Goal: Transaction & Acquisition: Purchase product/service

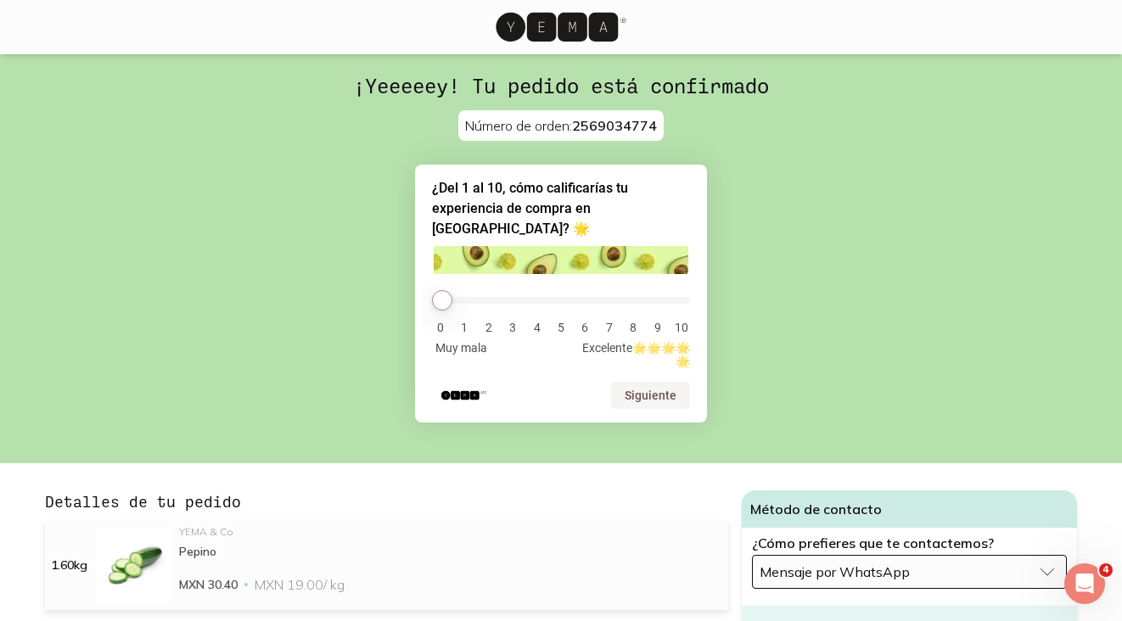
click at [555, 23] on icon at bounding box center [557, 27] width 122 height 29
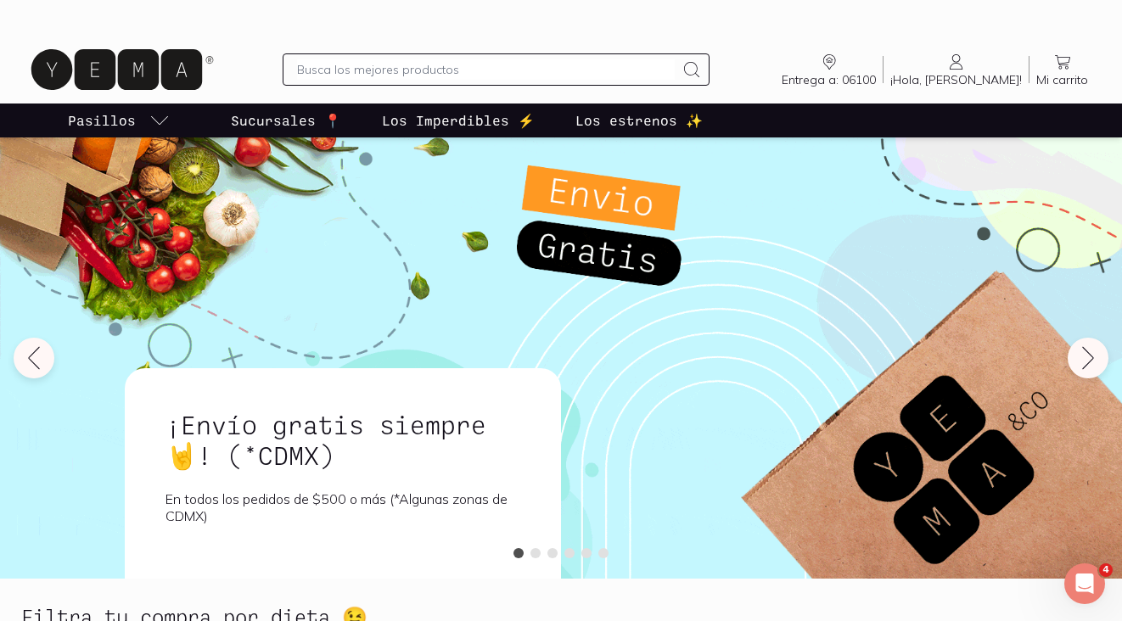
click at [401, 66] on input "text" at bounding box center [486, 69] width 378 height 20
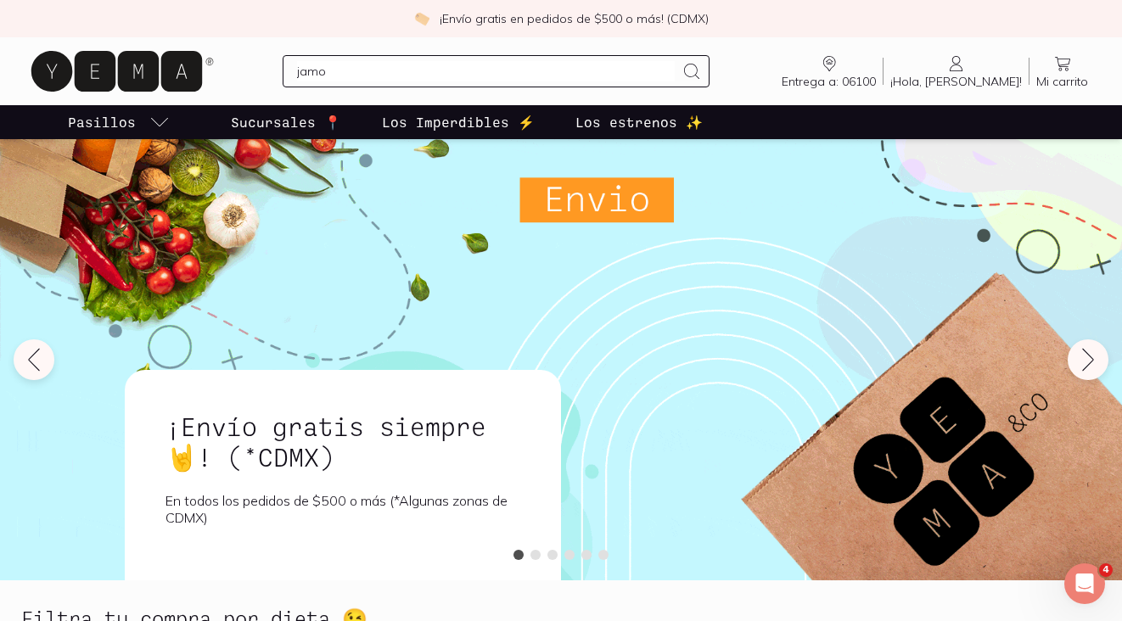
type input "jamon"
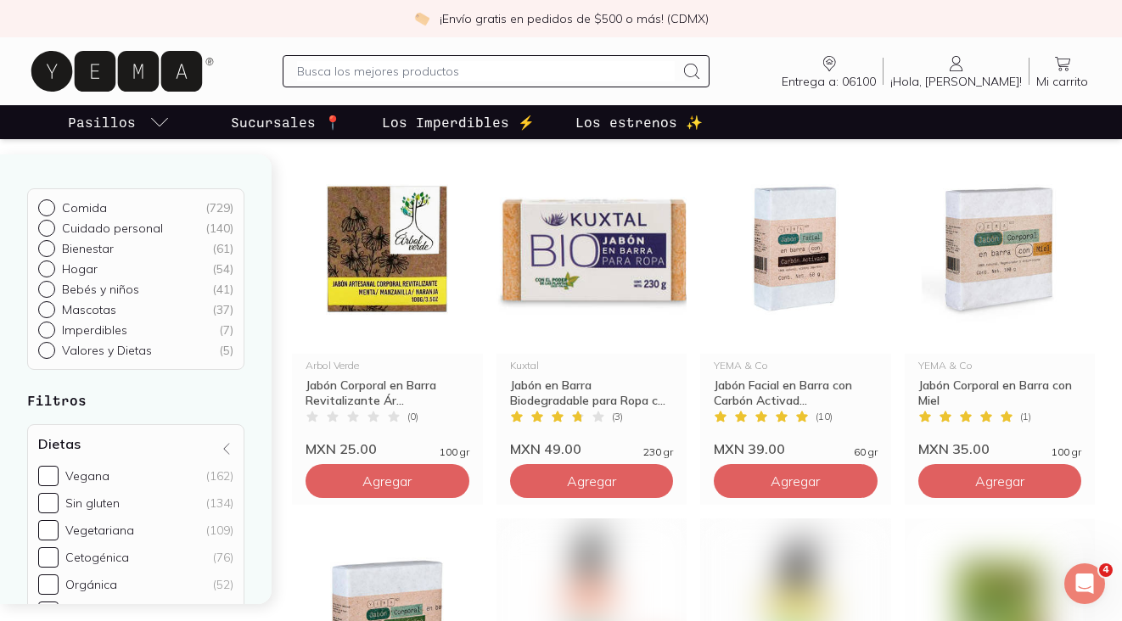
scroll to position [1803, 0]
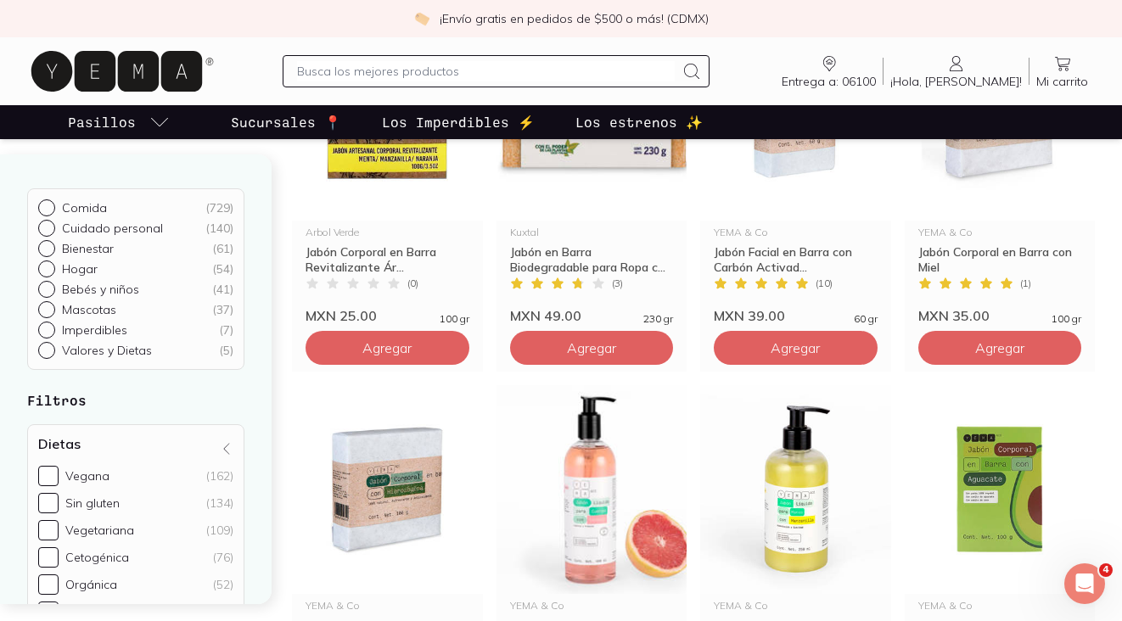
click at [368, 81] on div at bounding box center [496, 71] width 427 height 32
click at [368, 81] on input "text" at bounding box center [486, 71] width 378 height 20
type input "pavo"
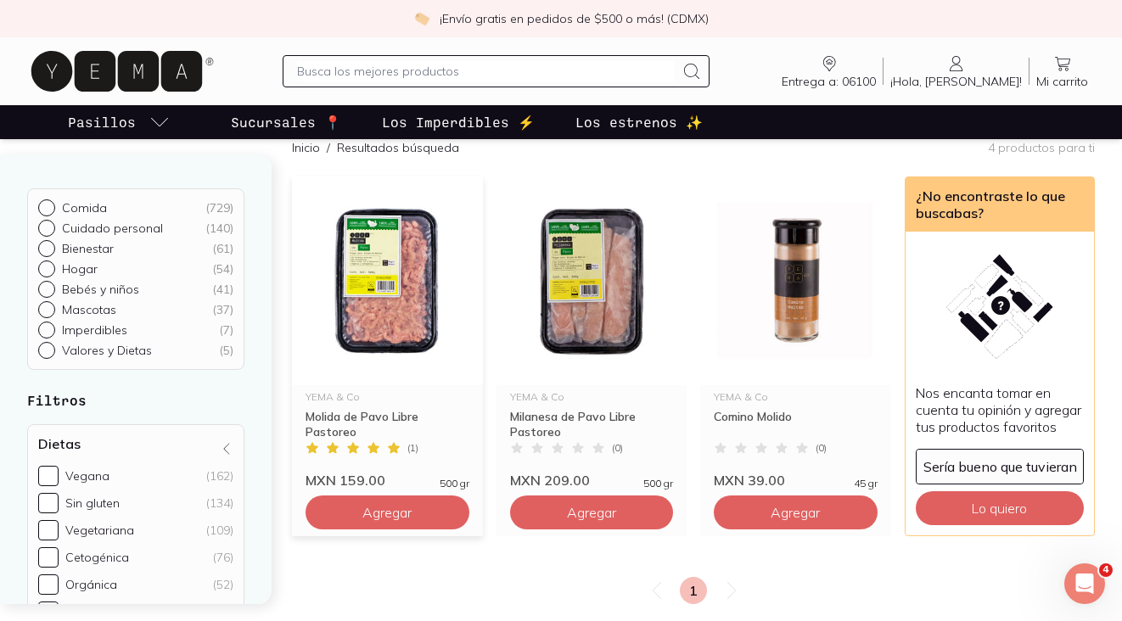
scroll to position [144, 0]
